Goal: Check status: Check status

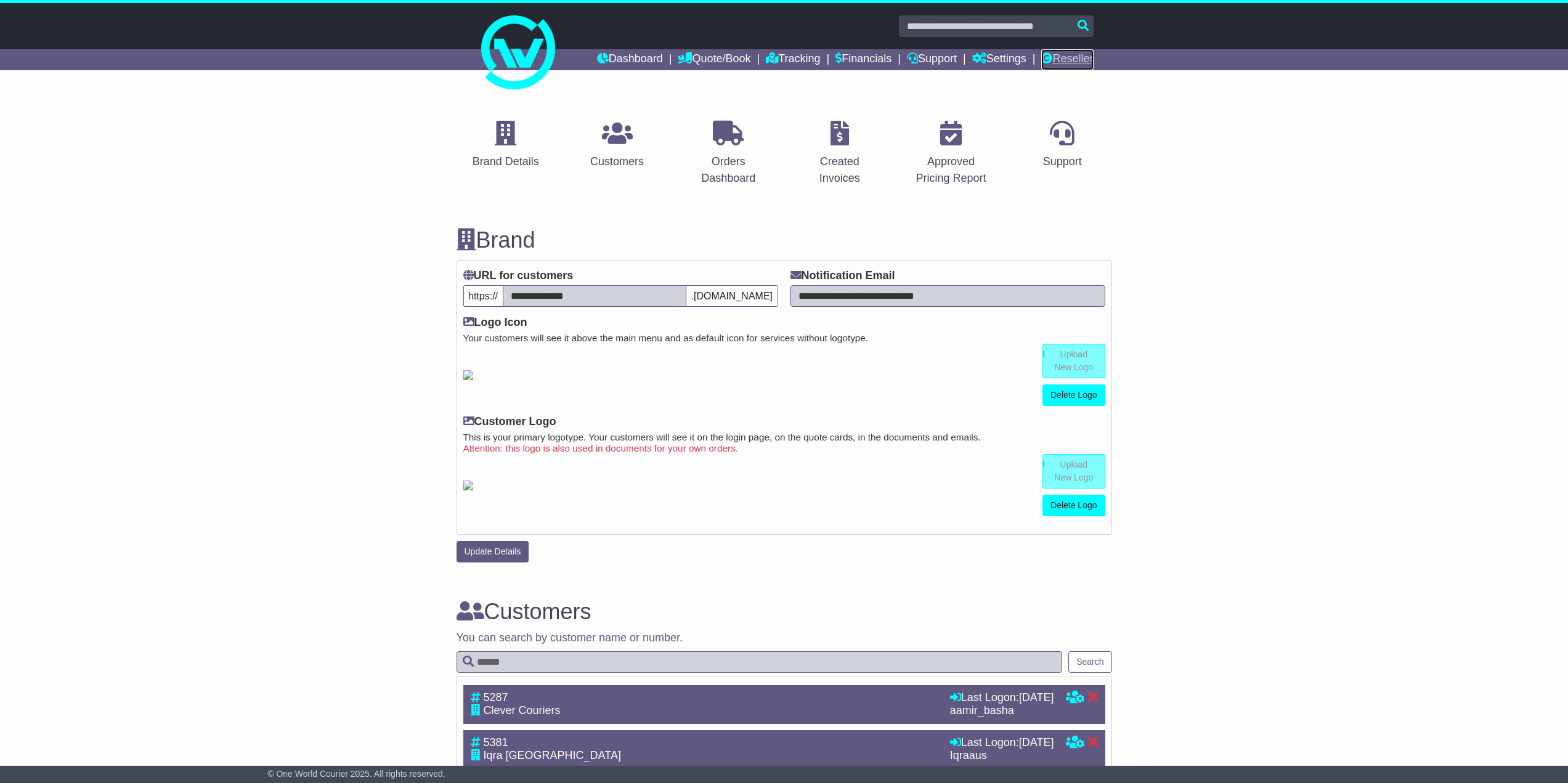
click at [1069, 59] on link "Reseller" at bounding box center [1066, 60] width 52 height 21
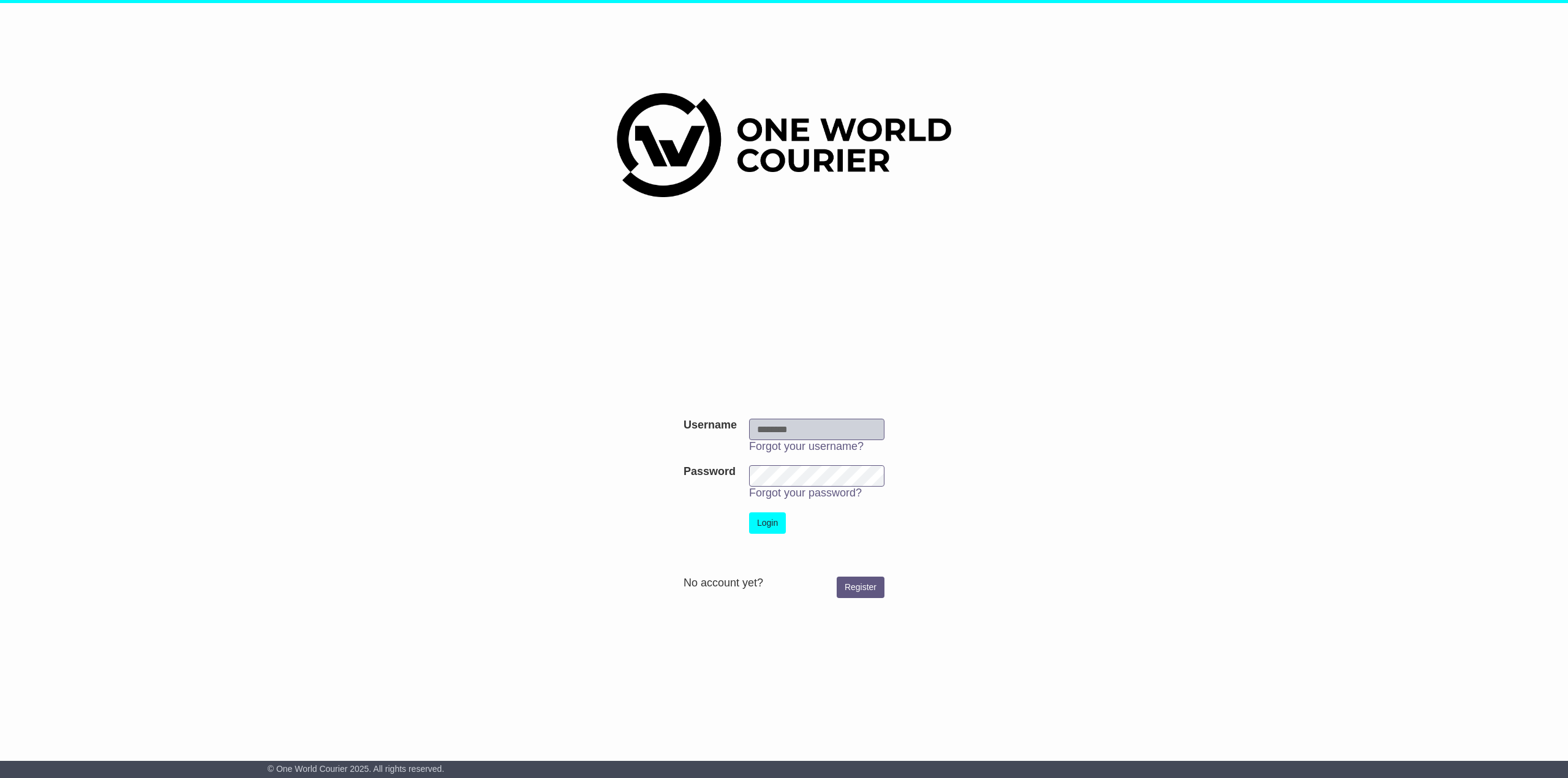
type input "********"
click at [760, 521] on button "Login" at bounding box center [767, 523] width 36 height 21
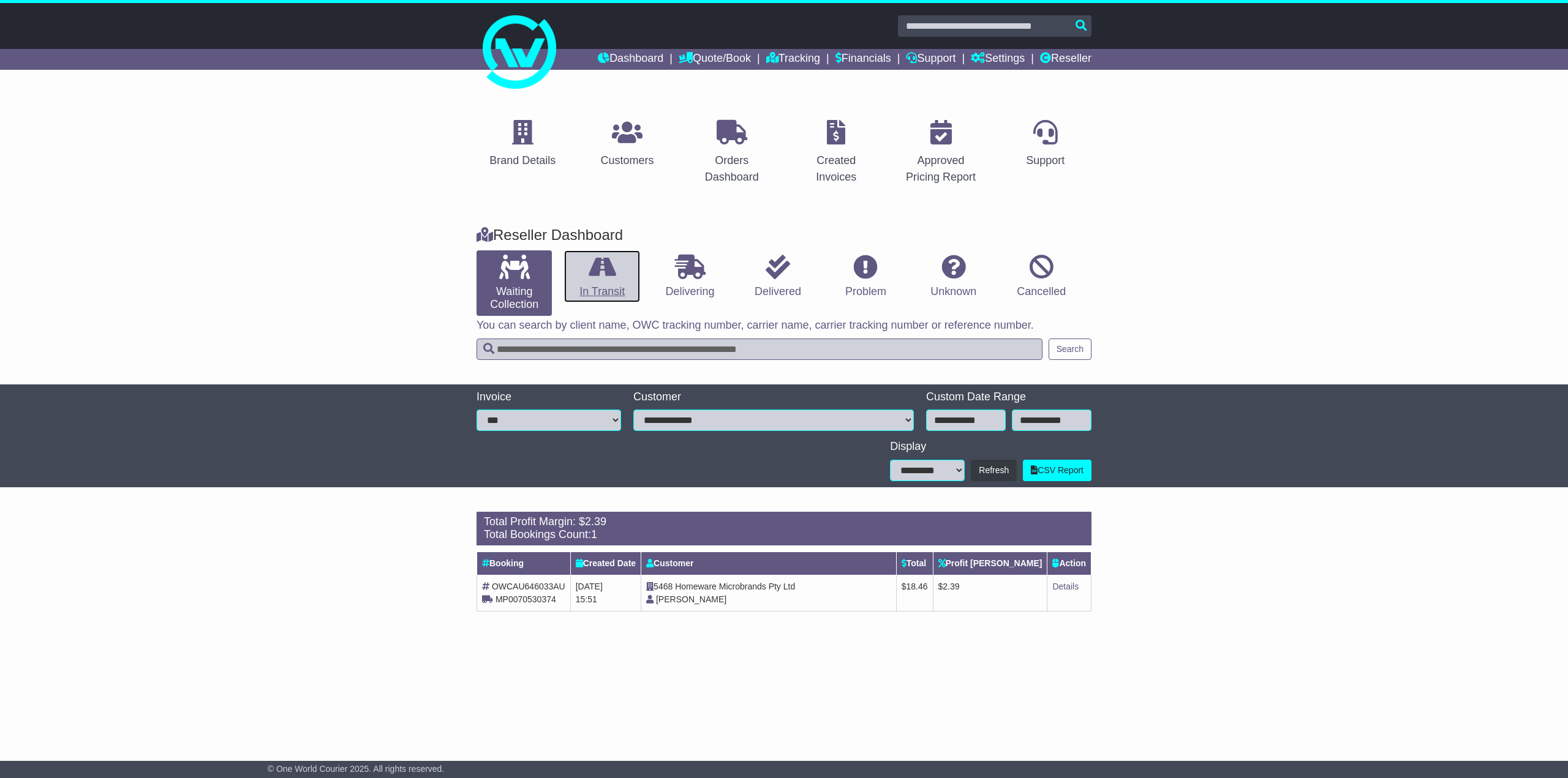
click at [591, 281] on link "In Transit" at bounding box center [602, 276] width 75 height 53
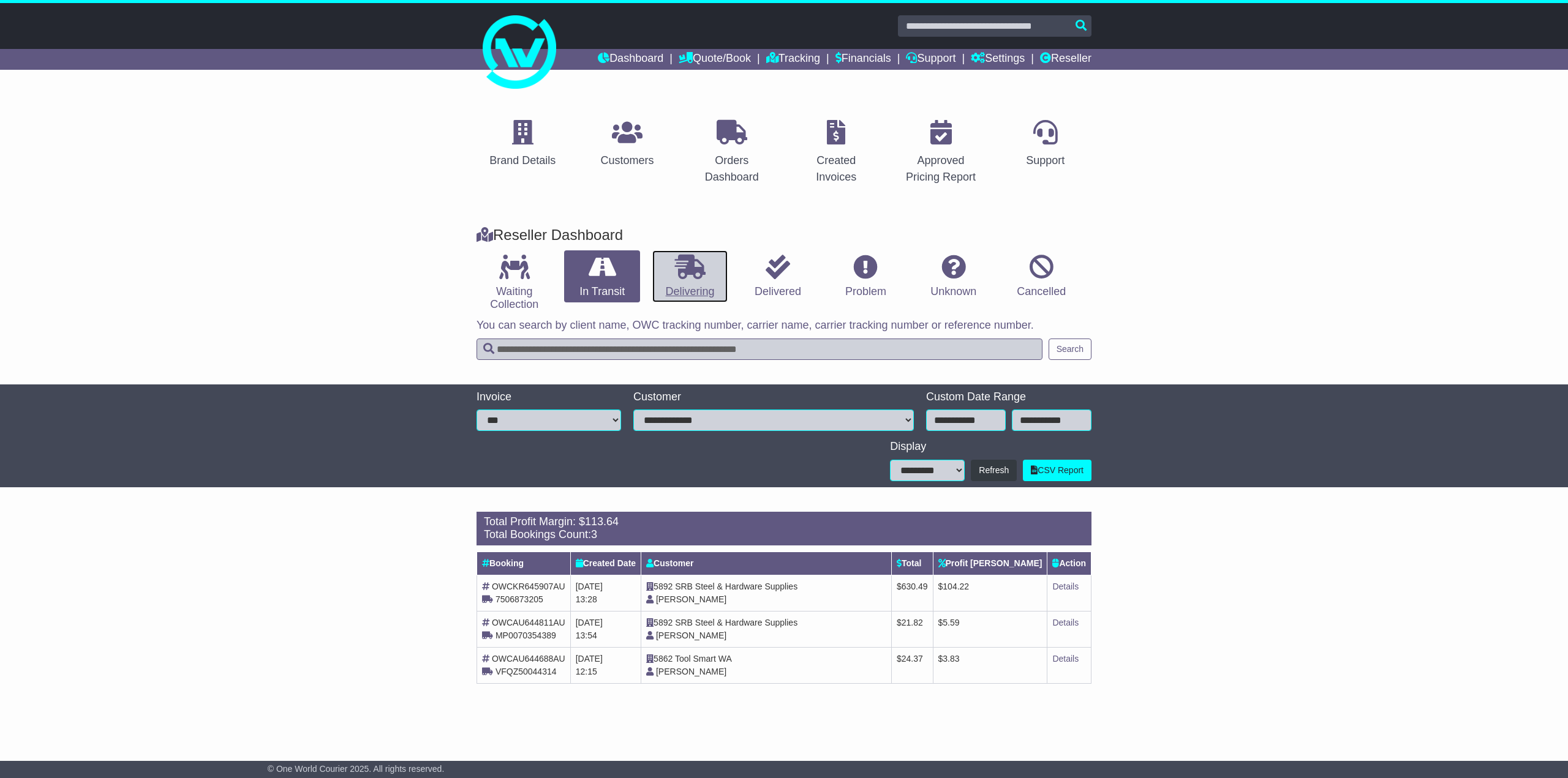
click at [692, 274] on icon at bounding box center [690, 267] width 31 height 25
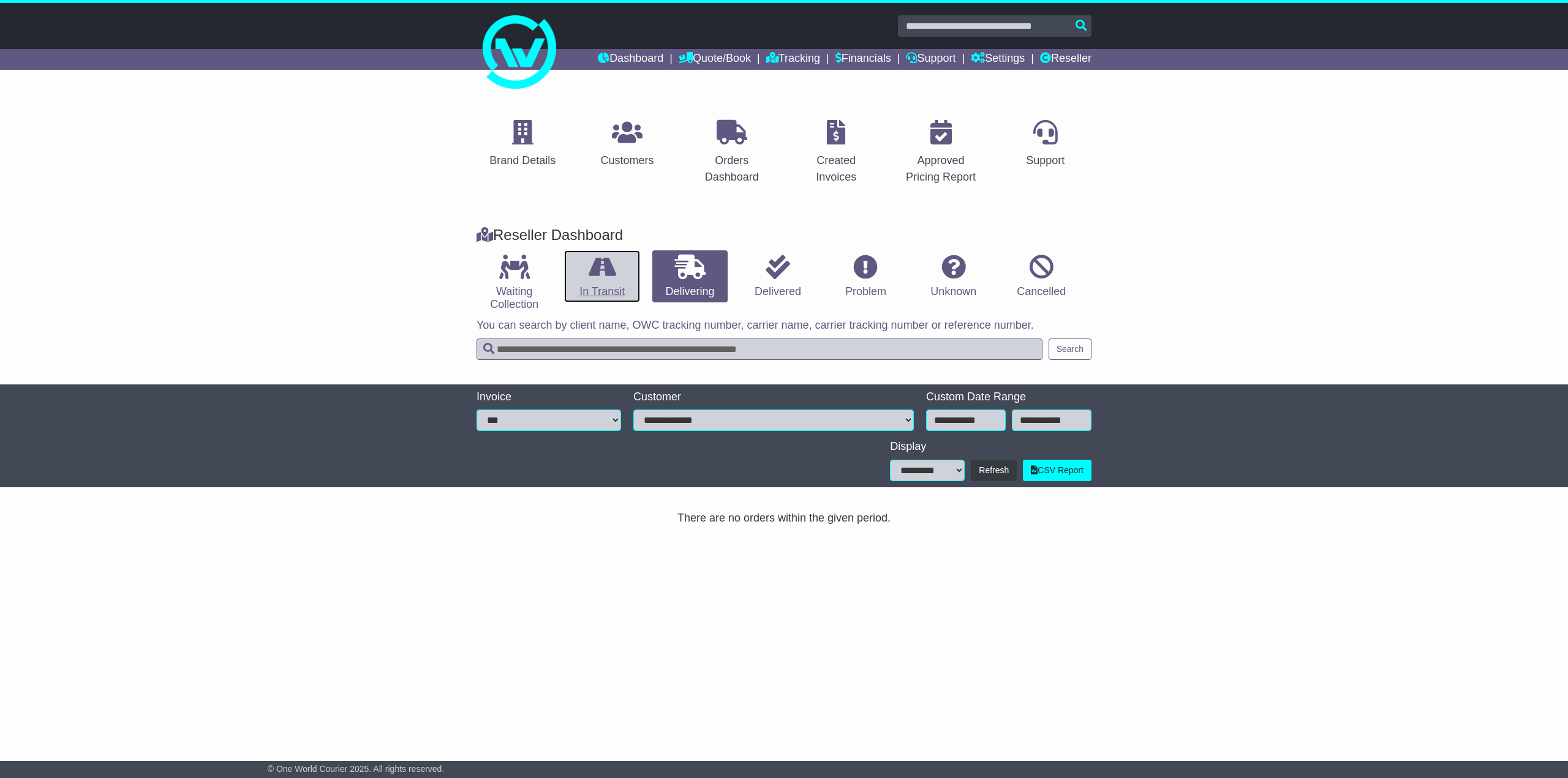
click at [606, 276] on icon at bounding box center [602, 267] width 27 height 25
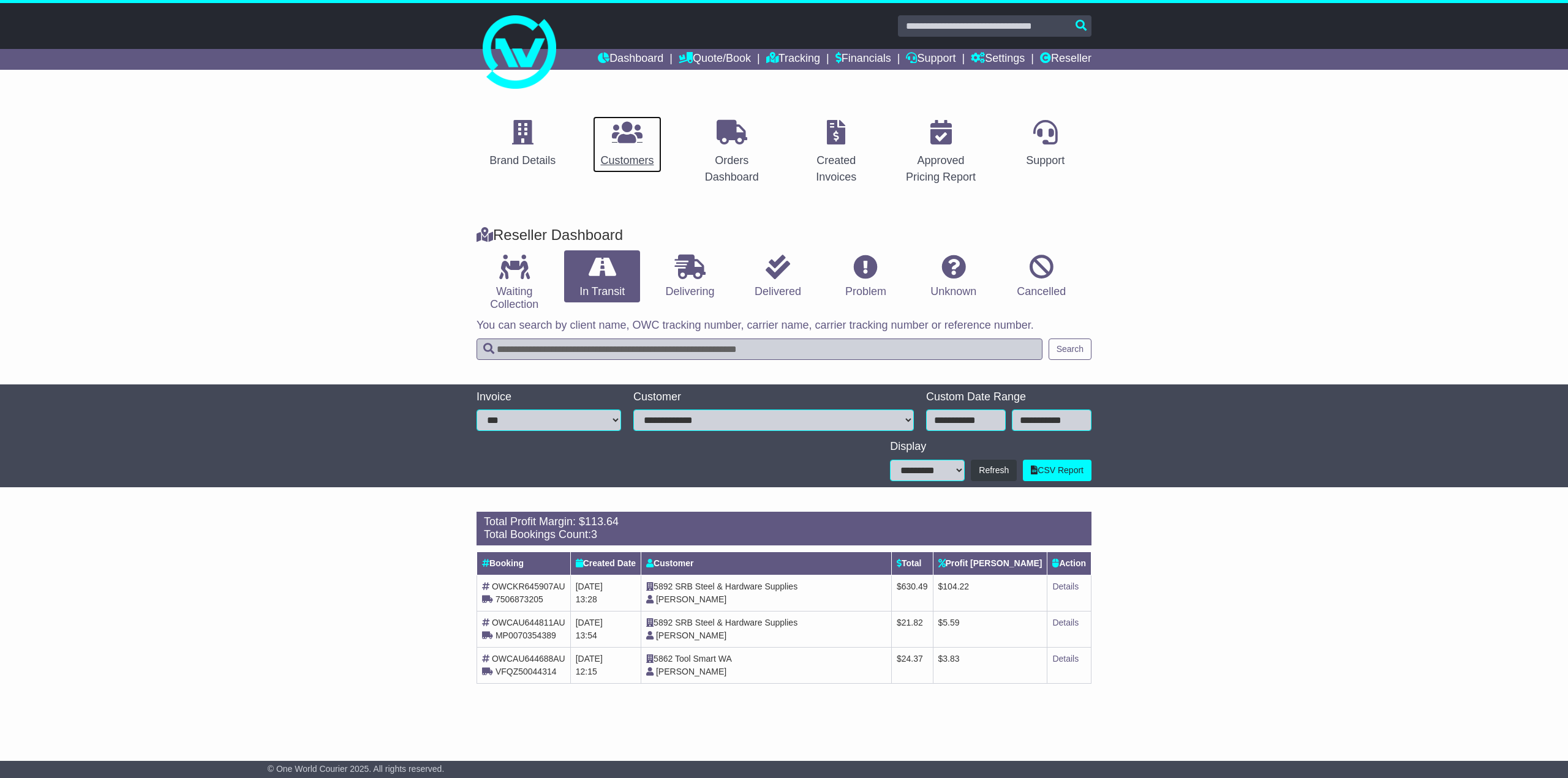
click at [626, 149] on link "Customers" at bounding box center [627, 144] width 69 height 58
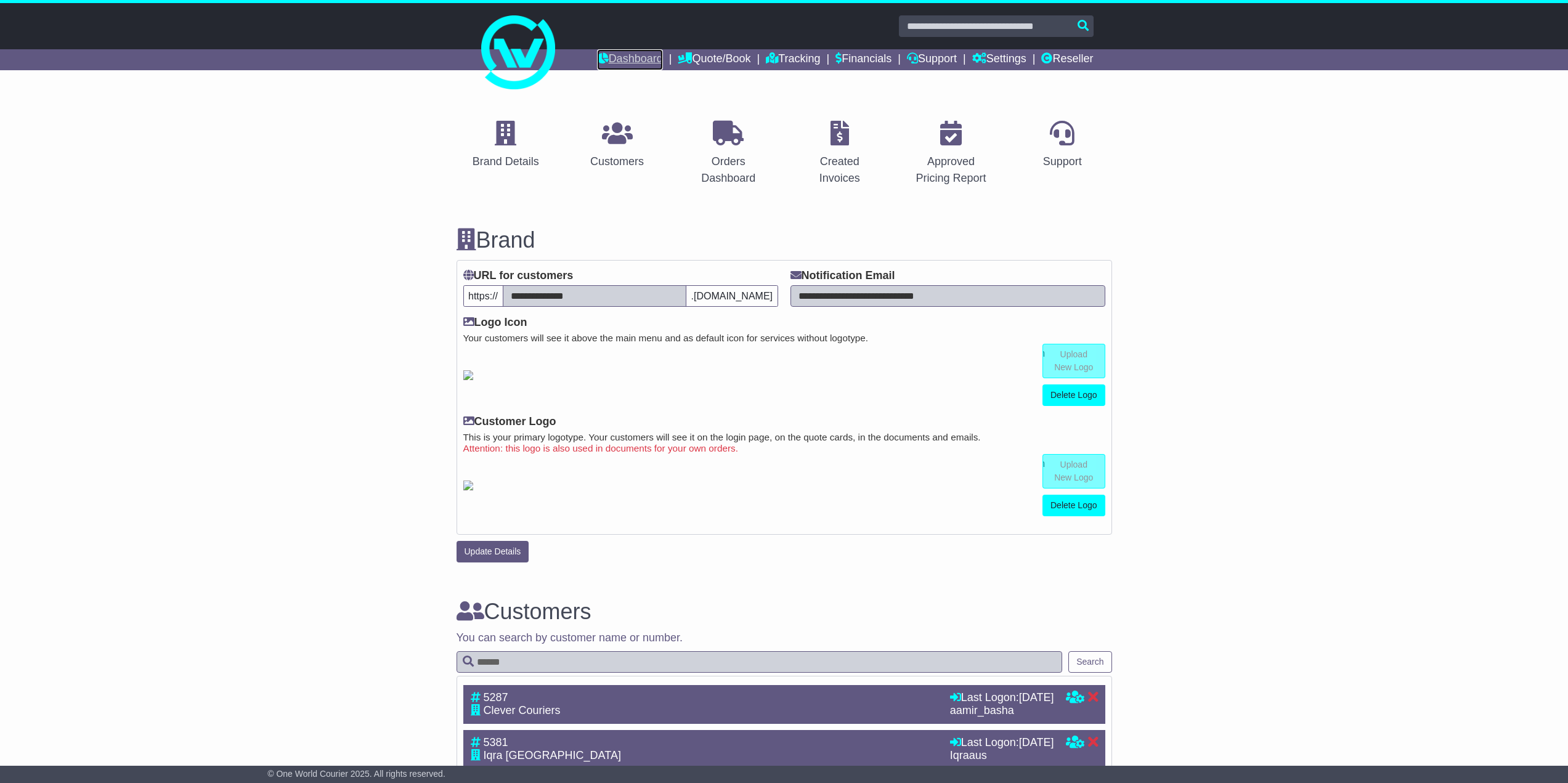
click at [602, 59] on link "Dashboard" at bounding box center [629, 60] width 66 height 21
